Goal: Navigation & Orientation: Find specific page/section

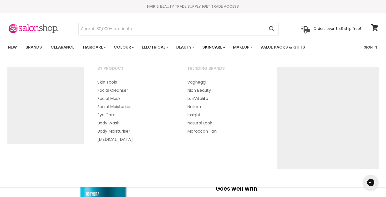
click at [216, 45] on link "Skincare" at bounding box center [213, 47] width 30 height 11
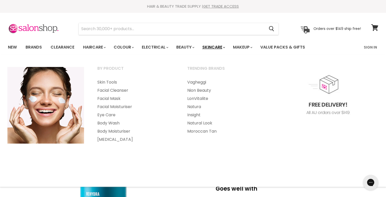
click at [213, 44] on link "Skincare" at bounding box center [213, 47] width 30 height 11
click at [186, 92] on link "Nion Beauty" at bounding box center [225, 90] width 89 height 8
